Goal: Transaction & Acquisition: Purchase product/service

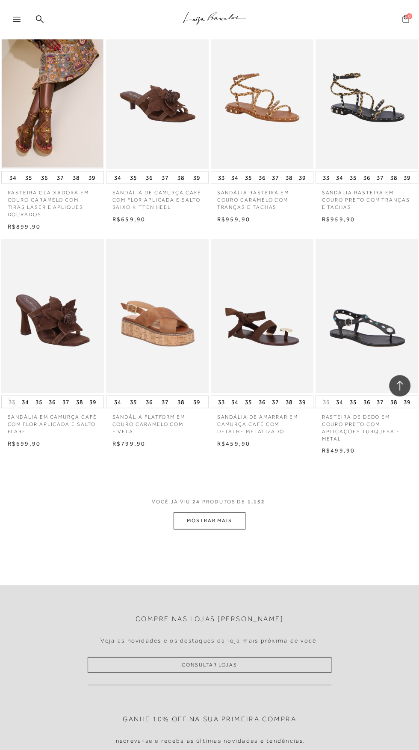
scroll to position [932, 0]
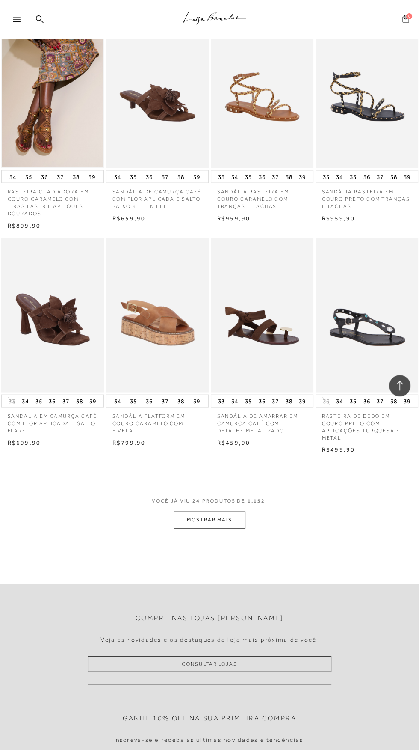
click at [229, 519] on button "MOSTRAR MAIS" at bounding box center [210, 519] width 72 height 17
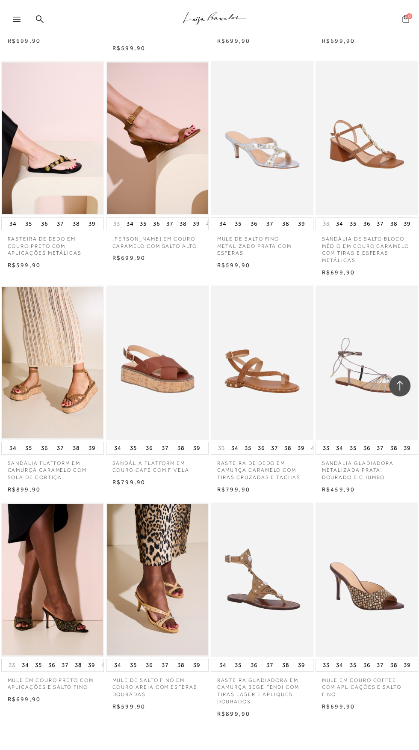
scroll to position [2068, 0]
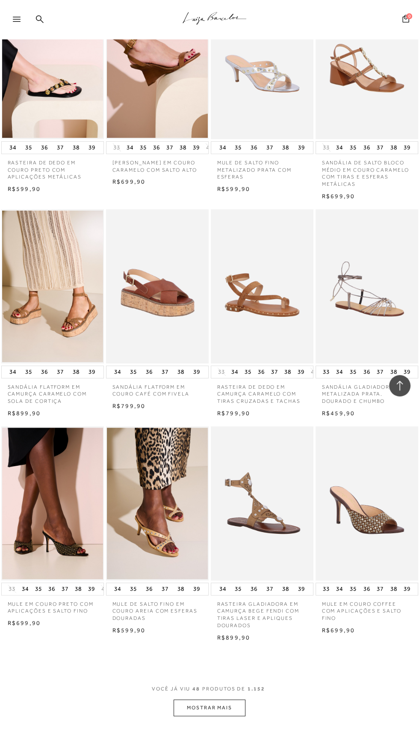
click at [231, 699] on button "MOSTRAR MAIS" at bounding box center [210, 707] width 72 height 17
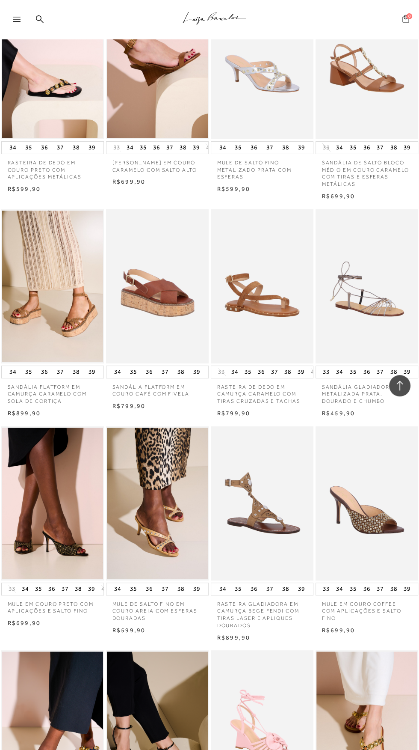
click at [231, 703] on div "[PERSON_NAME] EM COURO ROSA GLACÊ AMARRAÇÃO E APLICAÇÃO FLORAL" at bounding box center [262, 727] width 103 height 154
click at [236, 695] on div "[PERSON_NAME] EM COURO ROSA GLACÊ AMARRAÇÃO E APLICAÇÃO FLORAL" at bounding box center [262, 727] width 103 height 154
click at [231, 703] on div "[PERSON_NAME] EM COURO ROSA GLACÊ AMARRAÇÃO E APLICAÇÃO FLORAL" at bounding box center [262, 727] width 103 height 154
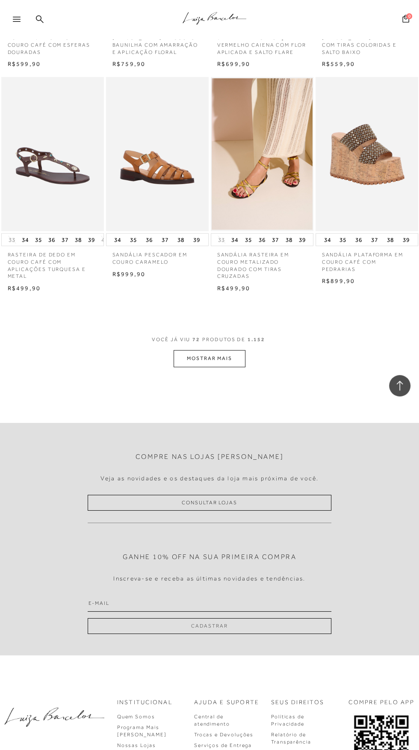
scroll to position [3732, 0]
click at [231, 367] on button "MOSTRAR MAIS" at bounding box center [210, 358] width 72 height 17
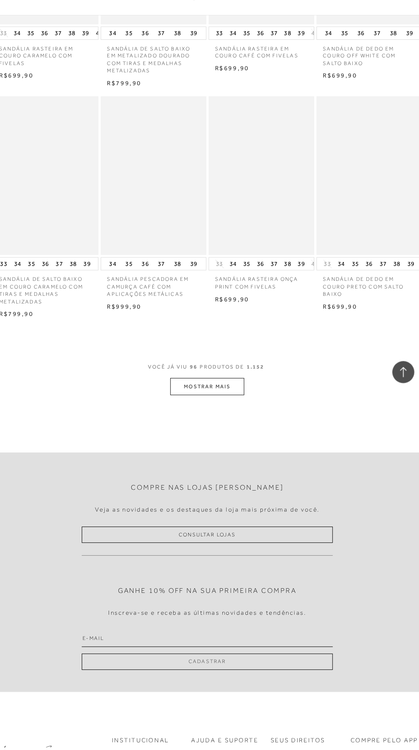
scroll to position [5020, 0]
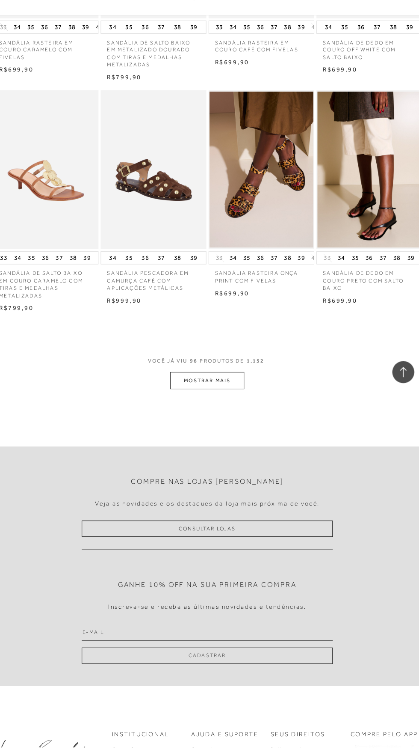
click at [225, 402] on button "MOSTRAR MAIS" at bounding box center [210, 394] width 72 height 17
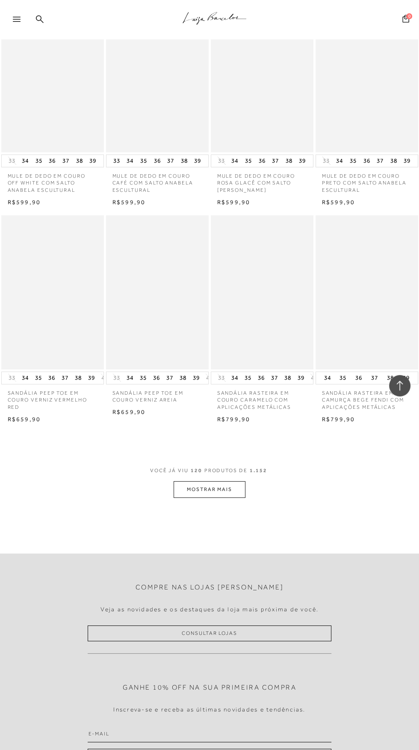
scroll to position [6241, 0]
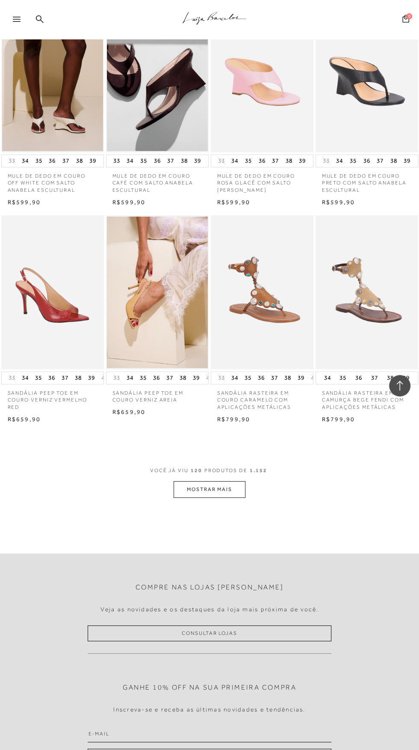
click at [225, 498] on button "MOSTRAR MAIS" at bounding box center [210, 489] width 72 height 17
click at [219, 489] on div "Loading..." at bounding box center [209, 375] width 419 height 750
click at [233, 483] on div "Loading..." at bounding box center [209, 375] width 419 height 750
click at [221, 500] on div "Loading..." at bounding box center [209, 375] width 419 height 750
click at [241, 501] on div "Loading..." at bounding box center [209, 375] width 419 height 750
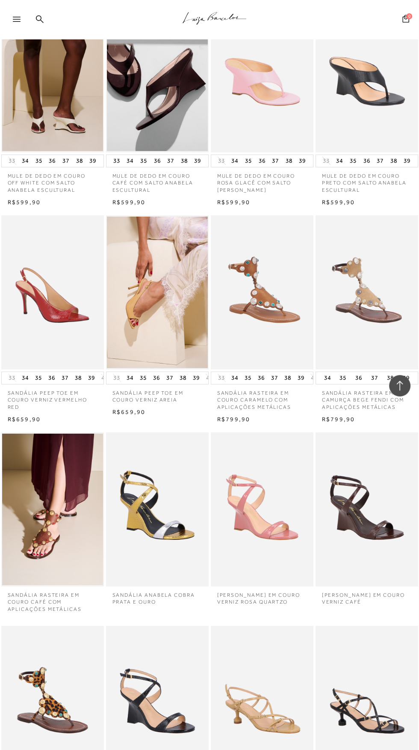
click at [56, 18] on div ".a{fill-rule:evenodd;stroke:#000!important;stroke-width:0!important;}" at bounding box center [223, 19] width 391 height 39
click at [43, 13] on div ".a{fill-rule:evenodd;stroke:#000!important;stroke-width:0!important;}" at bounding box center [223, 19] width 391 height 39
click at [51, 20] on div ".a{fill-rule:evenodd;stroke:#000!important;stroke-width:0!important;}" at bounding box center [223, 19] width 391 height 39
click at [40, 7] on div ".a{fill-rule:evenodd;stroke:#000!important;stroke-width:0!important;}" at bounding box center [223, 19] width 391 height 39
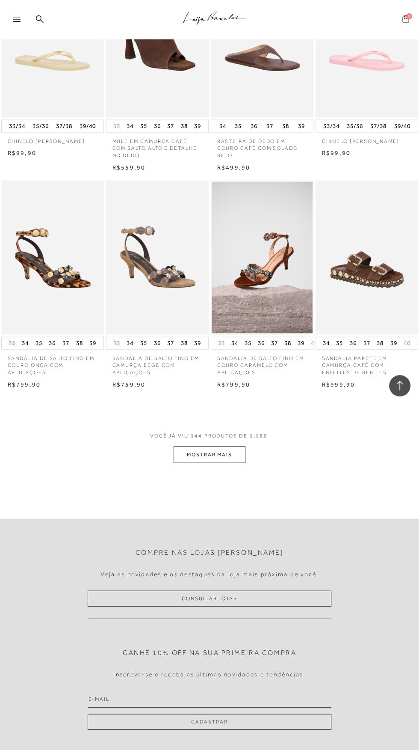
scroll to position [7586, 0]
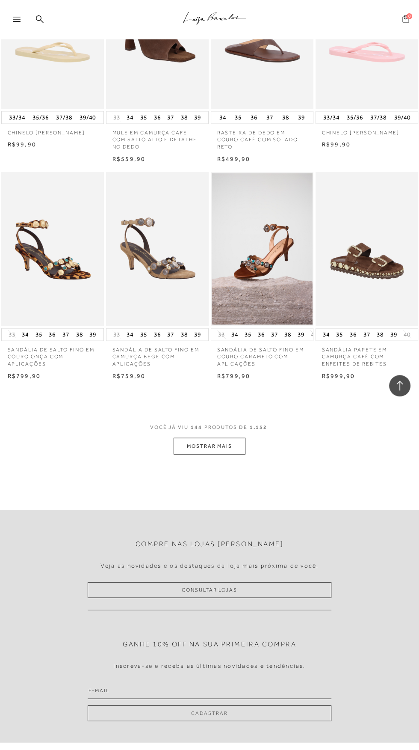
click at [228, 454] on button "MOSTRAR MAIS" at bounding box center [210, 445] width 72 height 17
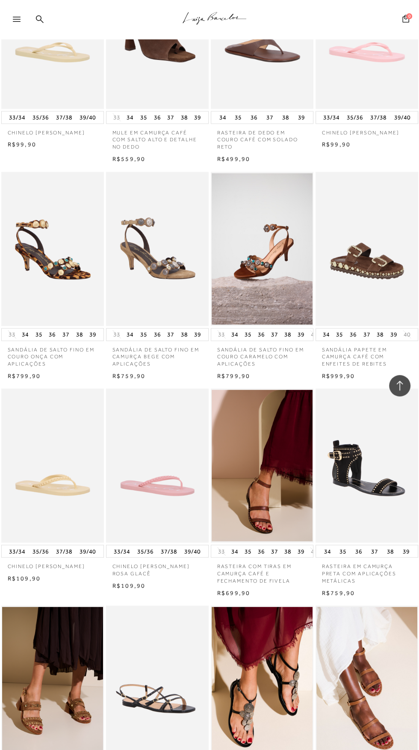
click at [292, 516] on img at bounding box center [263, 465] width 102 height 154
